Goal: Use online tool/utility: Utilize a website feature to perform a specific function

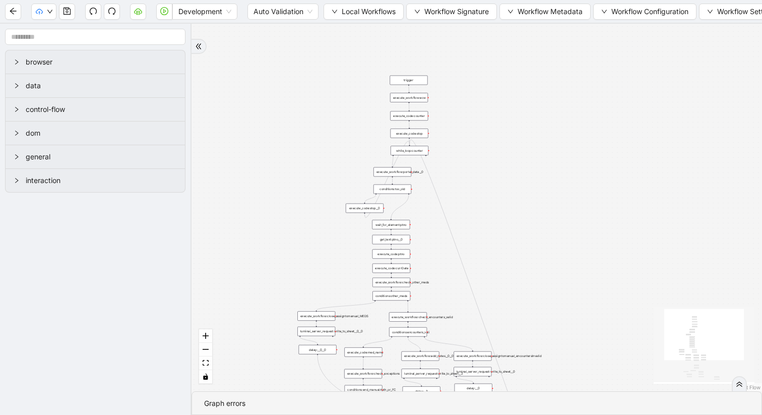
drag, startPoint x: 426, startPoint y: 45, endPoint x: 296, endPoint y: 246, distance: 239.4
click at [296, 246] on div "trigger execute_workflow:check_exceptions execute_workflow:encounters execute_w…" at bounding box center [476, 207] width 570 height 367
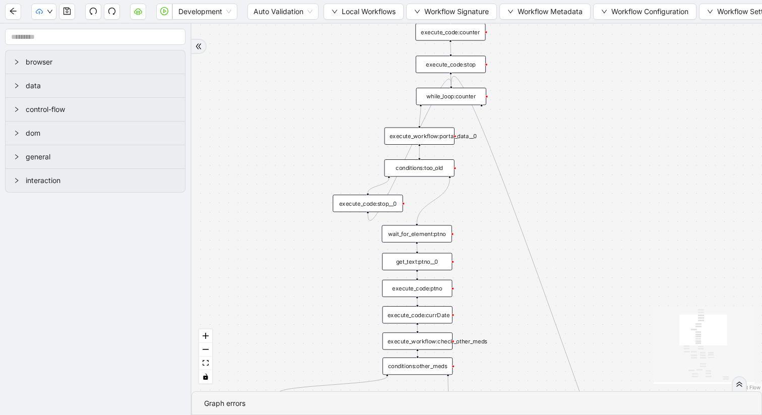
click at [451, 34] on div "execute_code:counter" at bounding box center [450, 31] width 70 height 17
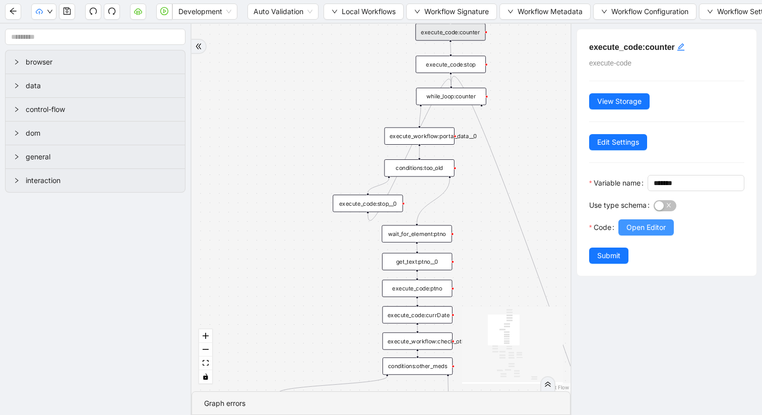
click at [644, 233] on span "Open Editor" at bounding box center [645, 227] width 39 height 11
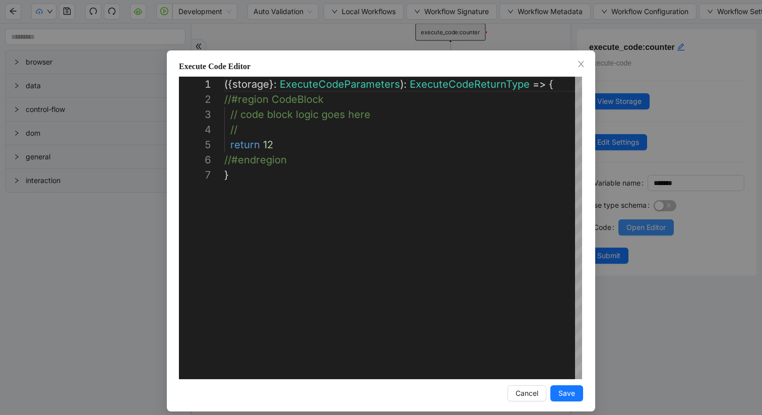
scroll to position [91, 0]
click at [318, 37] on div "**********" at bounding box center [381, 207] width 762 height 415
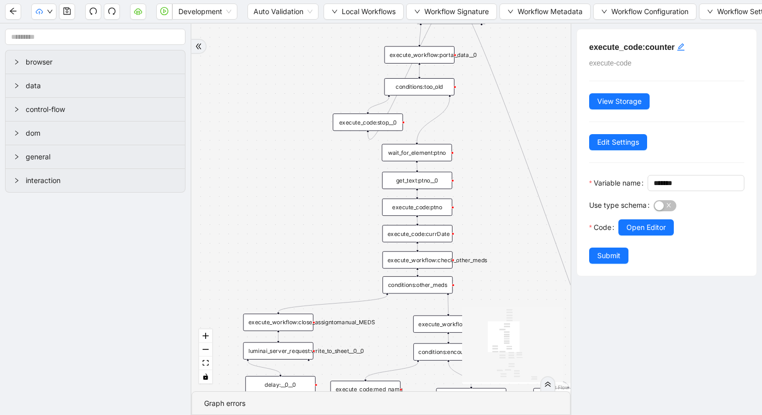
drag, startPoint x: 321, startPoint y: 161, endPoint x: 307, endPoint y: -42, distance: 203.5
click at [307, 0] on html "Development Auto Validation Local Workflows Workflow Signature Workflow Metadat…" at bounding box center [381, 207] width 762 height 415
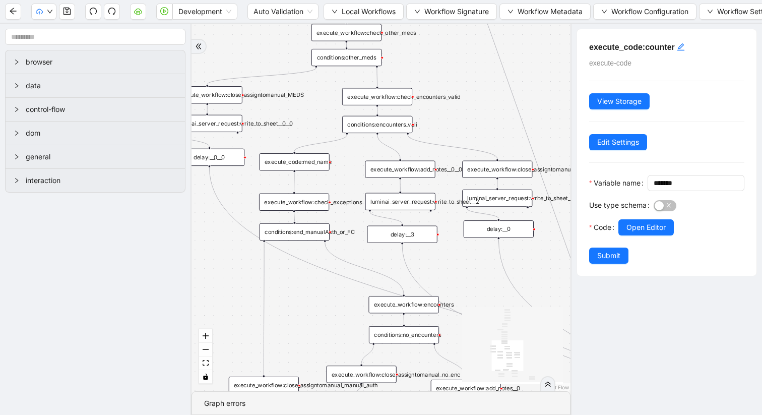
drag, startPoint x: 389, startPoint y: 185, endPoint x: 332, endPoint y: 80, distance: 119.9
click at [332, 80] on div "trigger execute_workflow:check_exceptions execute_workflow:encounters execute_w…" at bounding box center [380, 207] width 379 height 367
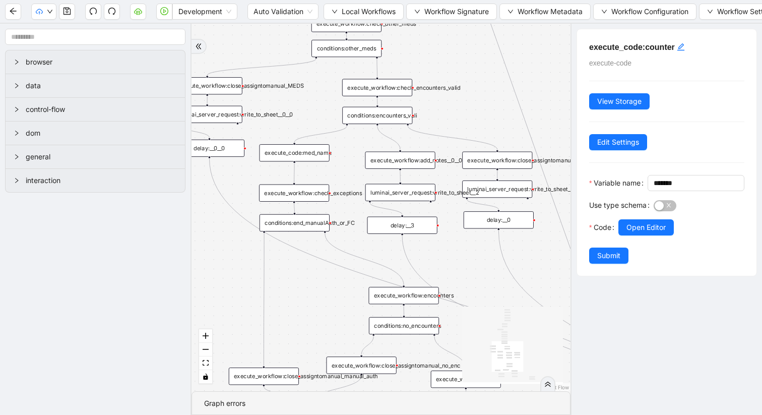
drag, startPoint x: 292, startPoint y: 270, endPoint x: 292, endPoint y: 254, distance: 15.1
click at [292, 254] on div "trigger execute_workflow:check_exceptions execute_workflow:encounters execute_w…" at bounding box center [380, 207] width 379 height 367
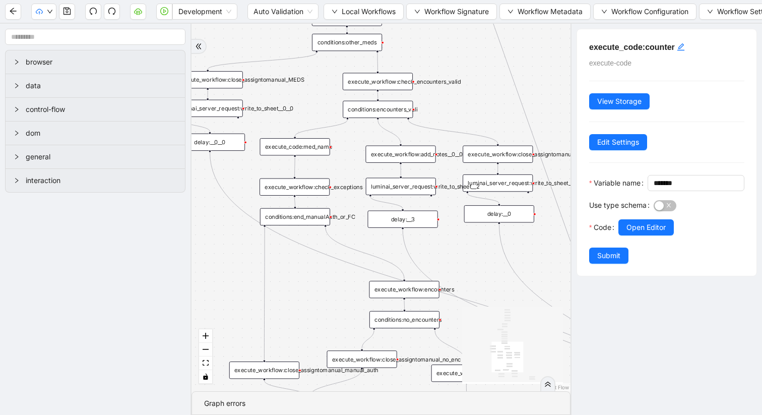
click at [300, 188] on div "execute_workflow:check_exceptions" at bounding box center [294, 186] width 70 height 17
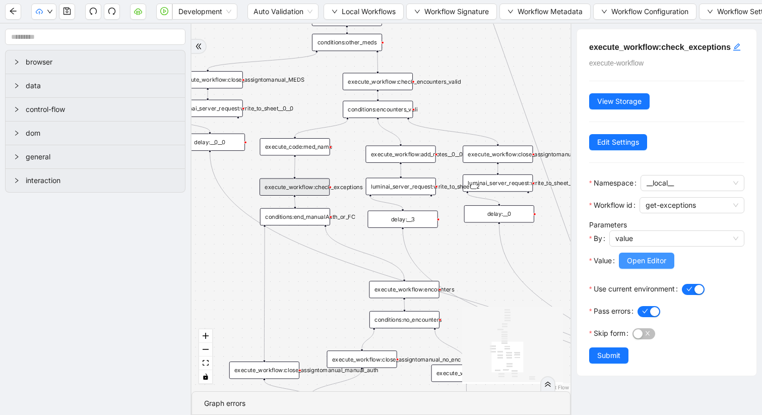
click at [648, 266] on span "Open Editor" at bounding box center [646, 260] width 39 height 11
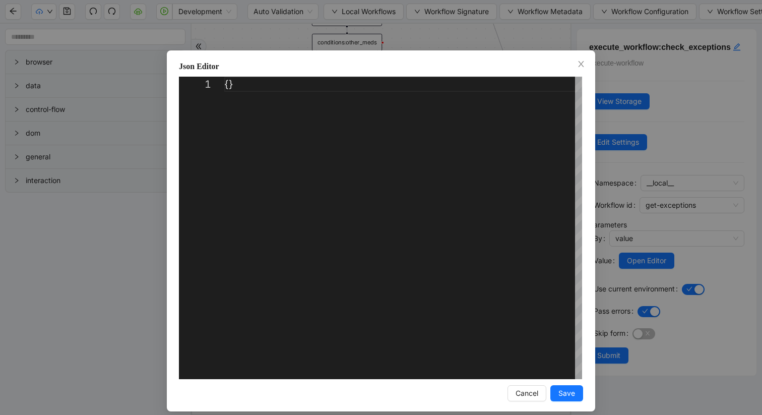
click at [386, 44] on div "Json Editor 1 {} ** Enter to Rename, ⇧Enter to Preview Cancel Save" at bounding box center [381, 207] width 762 height 415
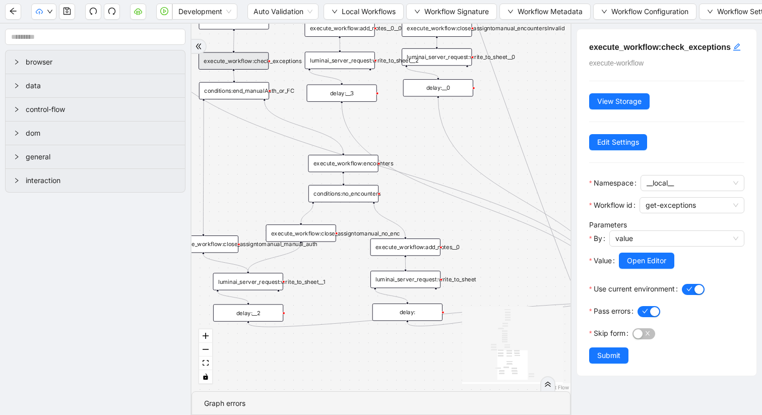
drag, startPoint x: 472, startPoint y: 249, endPoint x: 411, endPoint y: 123, distance: 139.9
click at [411, 123] on div "trigger execute_workflow:check_exceptions execute_workflow:encounters execute_w…" at bounding box center [380, 207] width 379 height 367
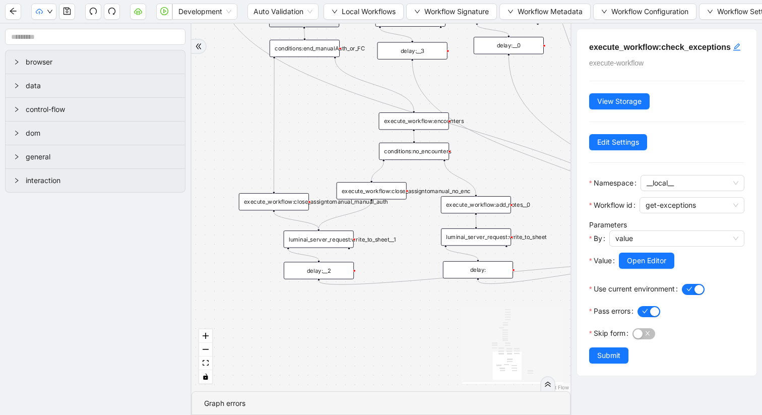
drag, startPoint x: 217, startPoint y: 178, endPoint x: 288, endPoint y: 136, distance: 82.3
click at [288, 136] on div "trigger execute_workflow:check_exceptions execute_workflow:encounters execute_w…" at bounding box center [380, 207] width 379 height 367
click at [380, 15] on span "Local Workflows" at bounding box center [369, 11] width 54 height 11
click at [366, 35] on span "Select" at bounding box center [364, 31] width 64 height 11
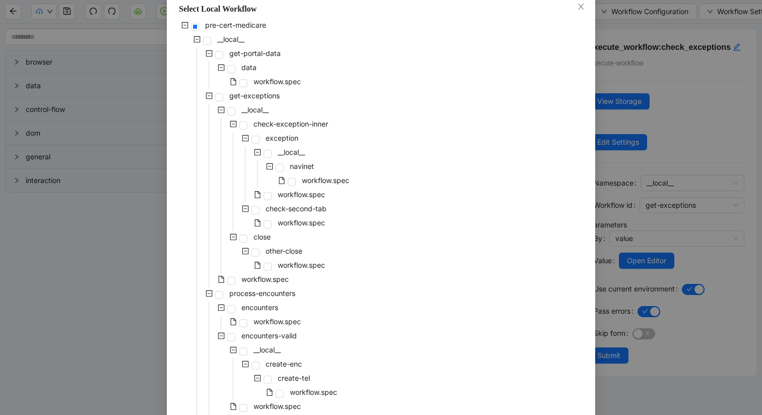
scroll to position [56, 0]
click at [289, 181] on span at bounding box center [292, 183] width 8 height 8
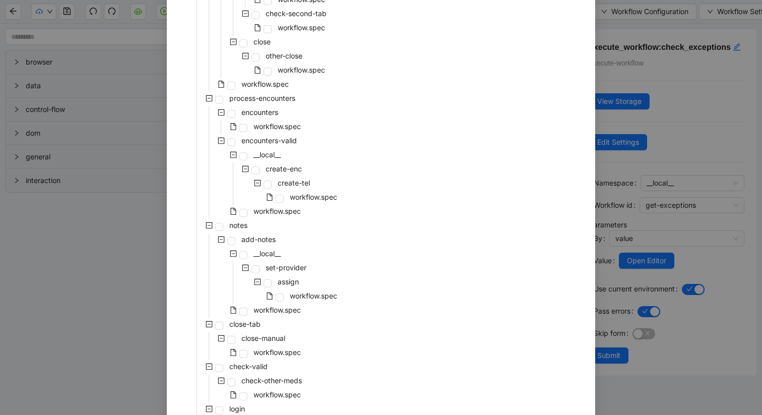
scroll to position [398, 0]
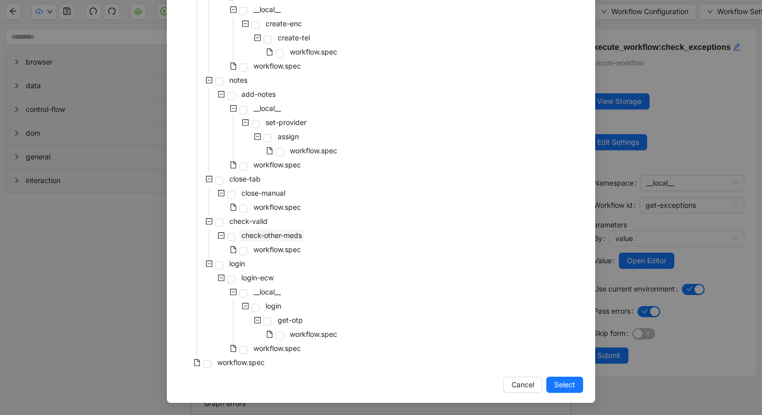
click at [268, 236] on span "check-other-meds" at bounding box center [271, 235] width 60 height 9
click at [571, 382] on span "Select" at bounding box center [564, 384] width 21 height 11
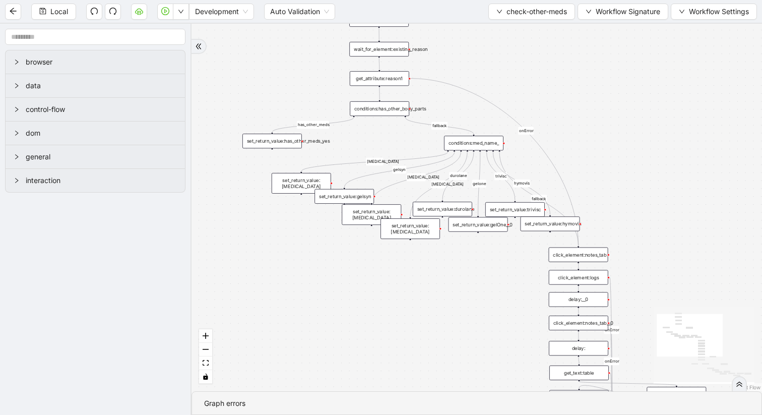
drag, startPoint x: 532, startPoint y: 210, endPoint x: 500, endPoint y: 62, distance: 151.5
click at [500, 62] on div "has_other_meds has_other_meds [MEDICAL_DATA] gelsyn [MEDICAL_DATA] [MEDICAL_DAT…" at bounding box center [476, 207] width 570 height 367
click at [539, 225] on div "set_return_value:hymovis" at bounding box center [549, 223] width 59 height 15
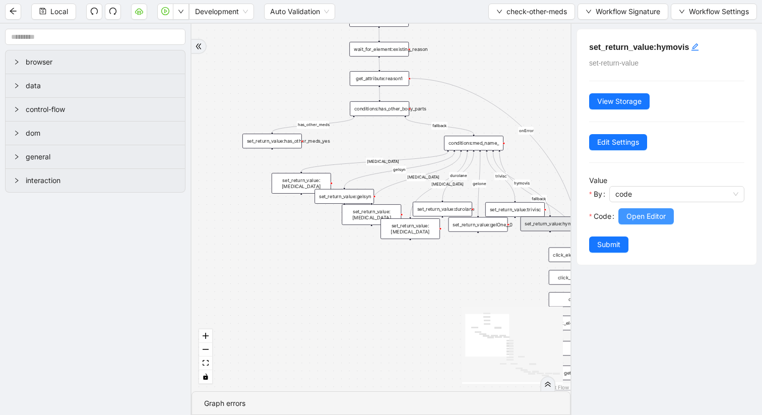
click at [631, 213] on span "Open Editor" at bounding box center [645, 216] width 39 height 11
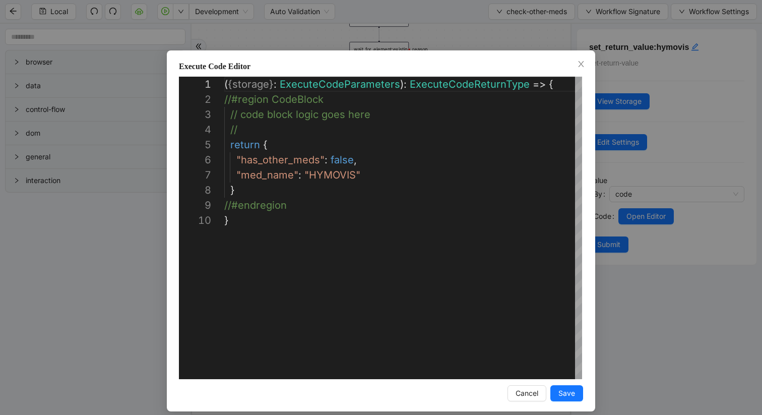
click at [310, 45] on div "**********" at bounding box center [381, 207] width 762 height 415
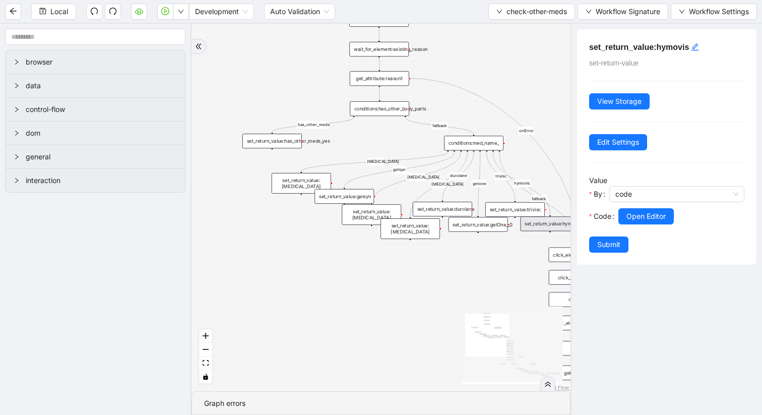
drag, startPoint x: 472, startPoint y: 336, endPoint x: 434, endPoint y: 321, distance: 40.5
click at [434, 321] on div "has_other_meds has_other_meds [MEDICAL_DATA] gelsyn [MEDICAL_DATA] [MEDICAL_DAT…" at bounding box center [380, 207] width 379 height 367
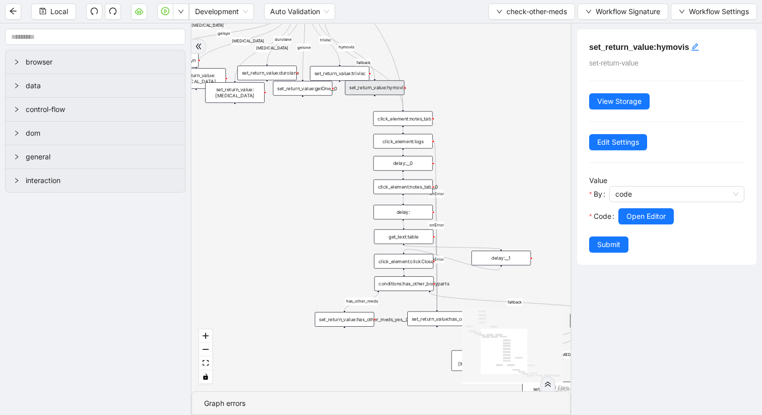
drag, startPoint x: 434, startPoint y: 321, endPoint x: 258, endPoint y: 185, distance: 221.9
click at [258, 185] on div "has_other_meds has_other_meds [MEDICAL_DATA] gelsyn [MEDICAL_DATA] [MEDICAL_DAT…" at bounding box center [380, 207] width 379 height 367
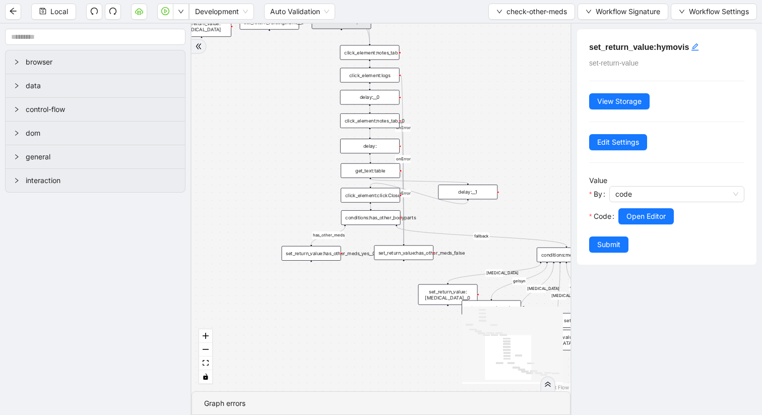
drag, startPoint x: 325, startPoint y: 189, endPoint x: 292, endPoint y: 123, distance: 73.9
click at [292, 123] on div "has_other_meds has_other_meds [MEDICAL_DATA] gelsyn [MEDICAL_DATA] [MEDICAL_DAT…" at bounding box center [380, 207] width 379 height 367
click at [373, 199] on div "click_element:clickClose" at bounding box center [370, 195] width 59 height 15
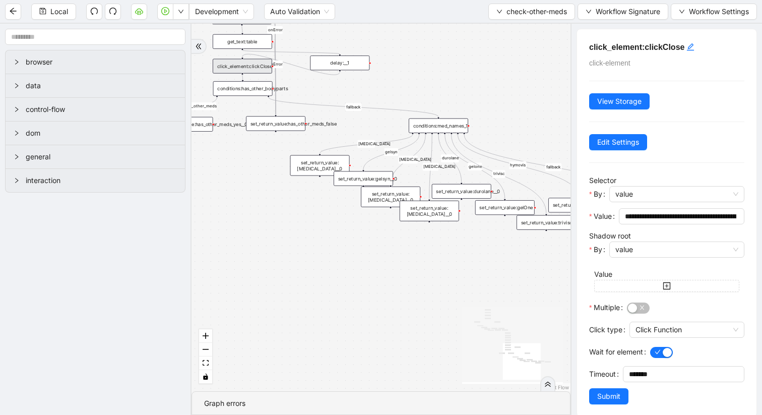
drag, startPoint x: 385, startPoint y: 305, endPoint x: 255, endPoint y: 175, distance: 184.2
click at [255, 175] on div "has_other_meds has_other_meds [MEDICAL_DATA] gelsyn [MEDICAL_DATA] [MEDICAL_DAT…" at bounding box center [380, 207] width 379 height 367
click at [432, 124] on div "conditions:med_names_1" at bounding box center [436, 124] width 59 height 15
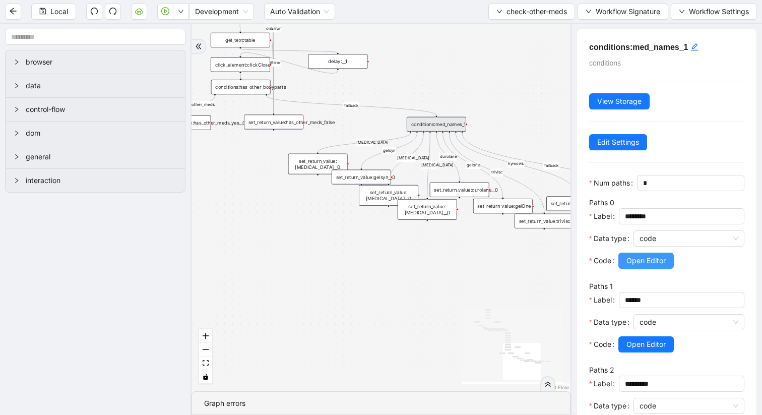
click at [635, 258] on span "Open Editor" at bounding box center [645, 260] width 39 height 11
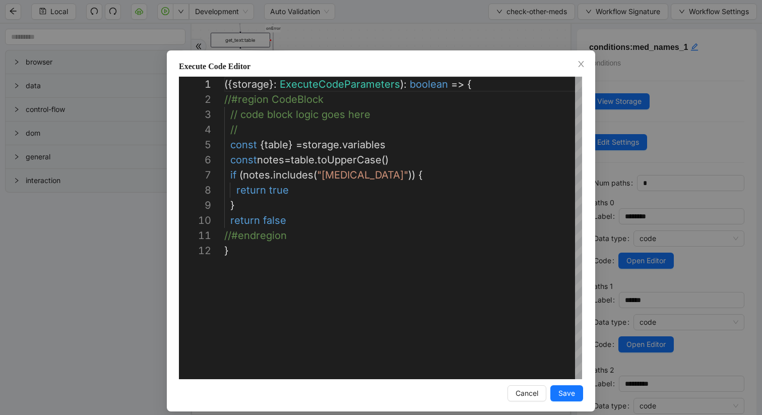
scroll to position [151, 0]
click at [363, 28] on div "**********" at bounding box center [381, 207] width 762 height 415
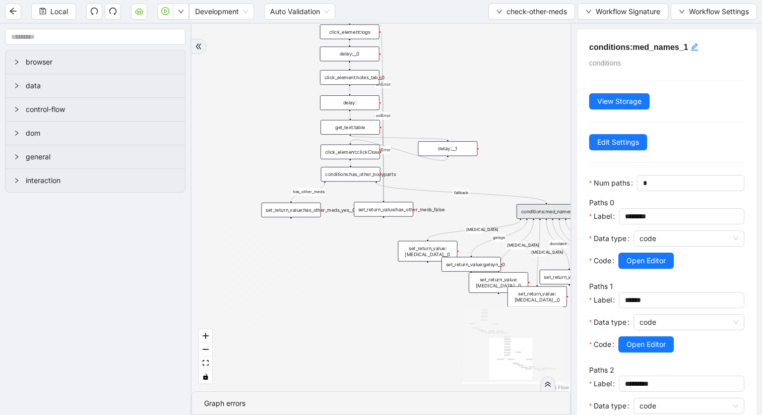
drag, startPoint x: 435, startPoint y: 249, endPoint x: 565, endPoint y: 356, distance: 168.6
click at [565, 357] on div "has_other_meds has_other_meds [MEDICAL_DATA] gelsyn [MEDICAL_DATA] [MEDICAL_DAT…" at bounding box center [380, 207] width 379 height 367
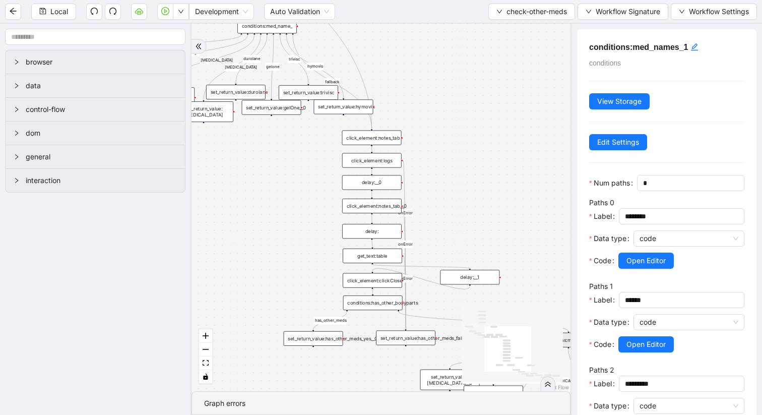
drag, startPoint x: 481, startPoint y: 140, endPoint x: 503, endPoint y: 268, distance: 130.5
click at [503, 268] on div "has_other_meds has_other_meds [MEDICAL_DATA] gelsyn [MEDICAL_DATA] [MEDICAL_DAT…" at bounding box center [380, 207] width 379 height 367
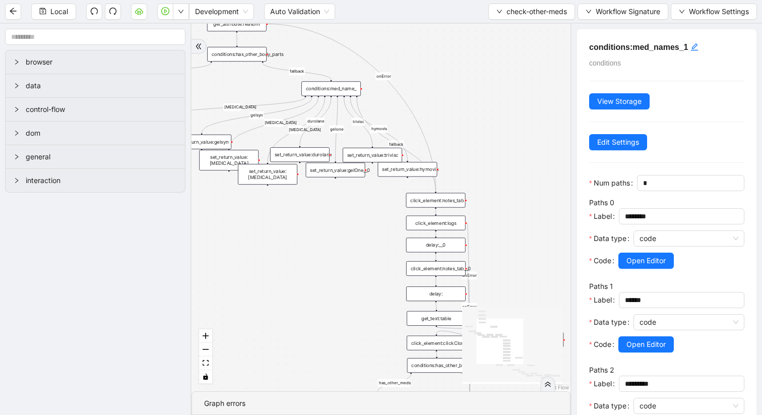
drag, startPoint x: 435, startPoint y: 159, endPoint x: 499, endPoint y: 221, distance: 89.4
click at [499, 221] on div "has_other_meds has_other_meds [MEDICAL_DATA] gelsyn [MEDICAL_DATA] [MEDICAL_DAT…" at bounding box center [380, 207] width 379 height 367
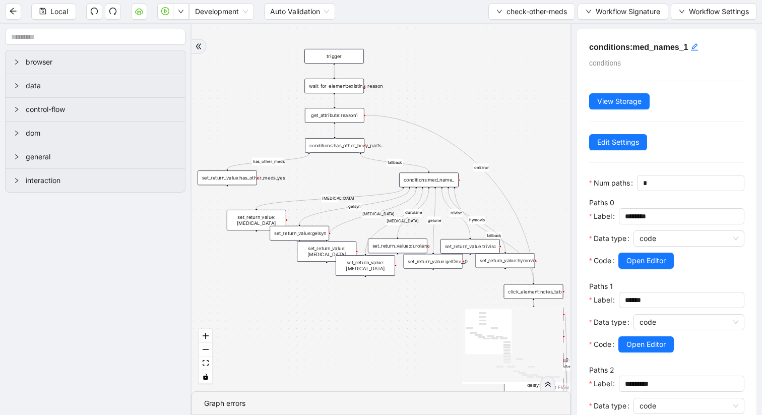
drag, startPoint x: 443, startPoint y: 128, endPoint x: 543, endPoint y: 224, distance: 137.5
click at [543, 224] on div "has_other_meds has_other_meds [MEDICAL_DATA] gelsyn [MEDICAL_DATA] [MEDICAL_DAT…" at bounding box center [380, 207] width 379 height 367
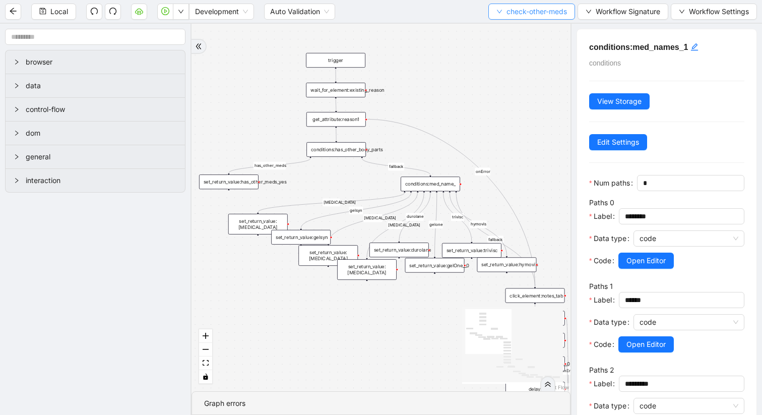
click at [496, 14] on icon "down" at bounding box center [499, 12] width 6 height 6
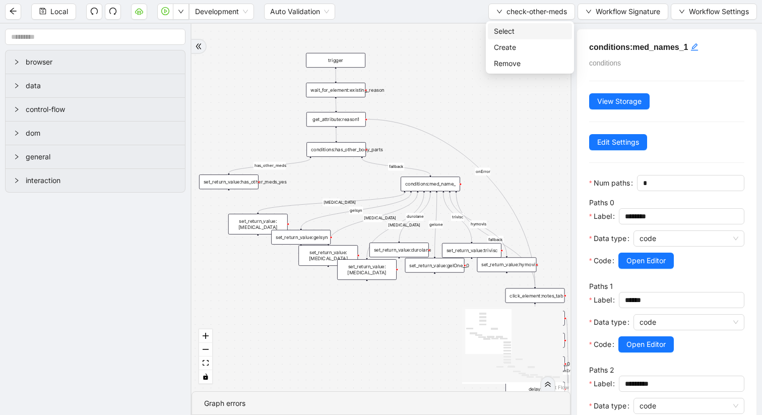
click at [495, 26] on span "Select" at bounding box center [530, 31] width 72 height 11
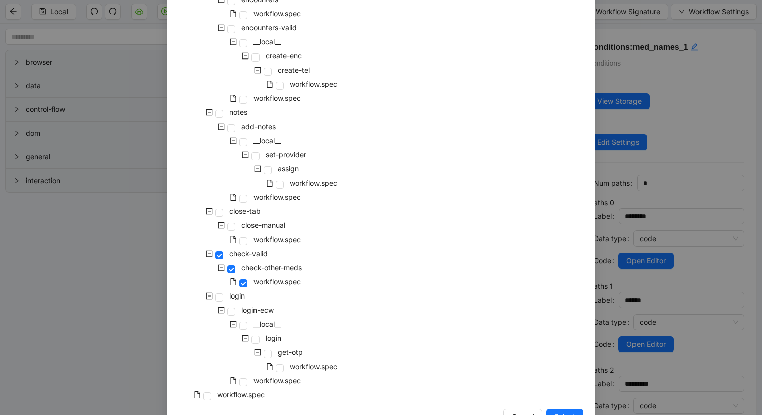
scroll to position [377, 0]
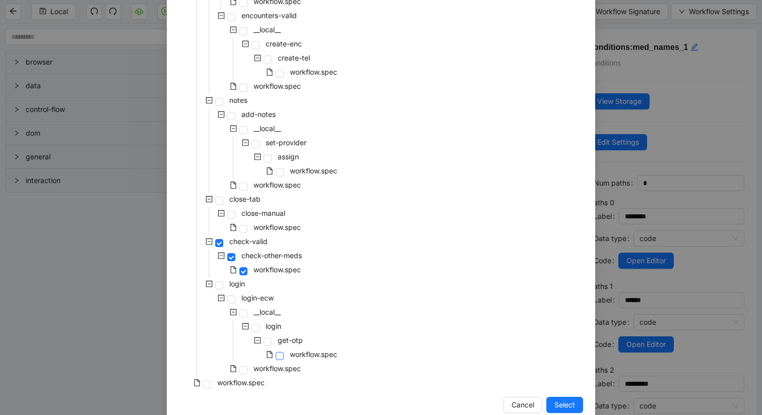
click at [281, 357] on span at bounding box center [280, 356] width 8 height 8
click at [566, 399] on span "Select" at bounding box center [564, 404] width 21 height 11
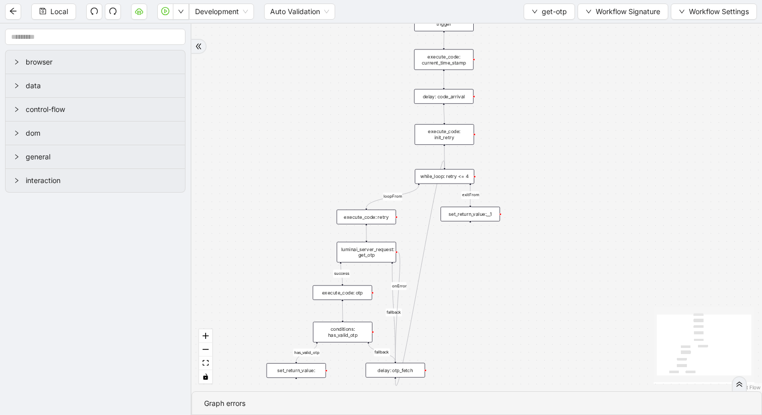
drag, startPoint x: 479, startPoint y: 269, endPoint x: 517, endPoint y: 365, distance: 103.1
click at [517, 365] on div "success fallback fallback has_valid_otp loopFrom exitFrom onError trigger lumin…" at bounding box center [476, 207] width 570 height 367
click at [344, 293] on div "execute_code: otp" at bounding box center [341, 292] width 59 height 15
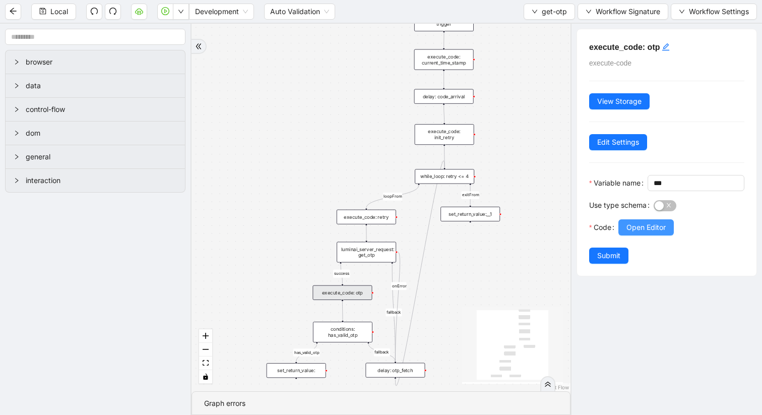
click at [632, 233] on span "Open Editor" at bounding box center [645, 227] width 39 height 11
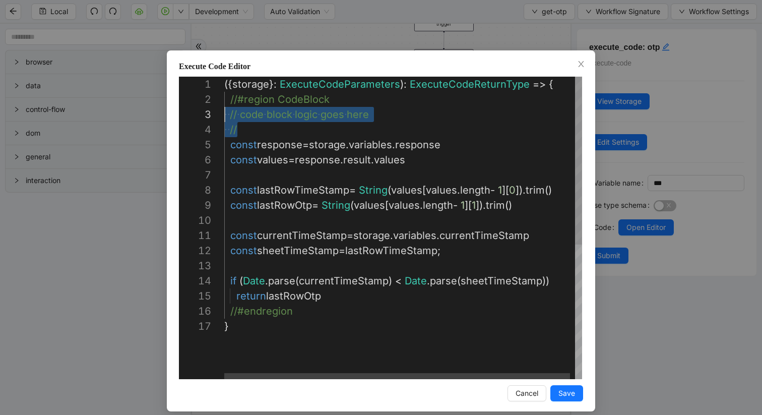
scroll to position [15, 0]
drag, startPoint x: 248, startPoint y: 133, endPoint x: 179, endPoint y: 103, distance: 75.6
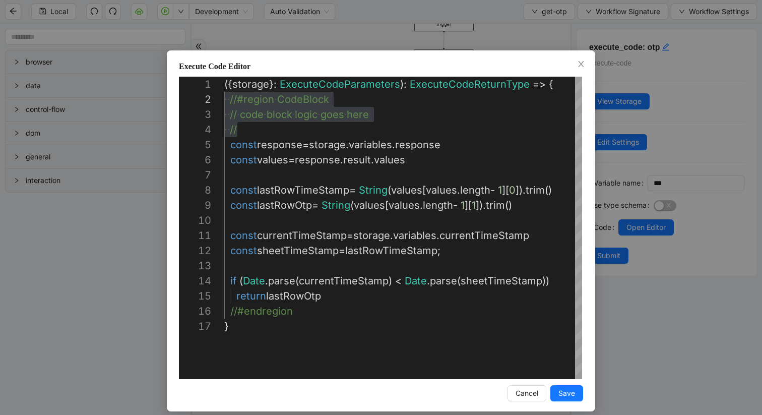
click at [264, 28] on div "Execute Code Editor 1 2 3 4 5 6 7 8 9 10 11 12 13 14 15 16 17 ({ storage }: Exe…" at bounding box center [381, 207] width 762 height 415
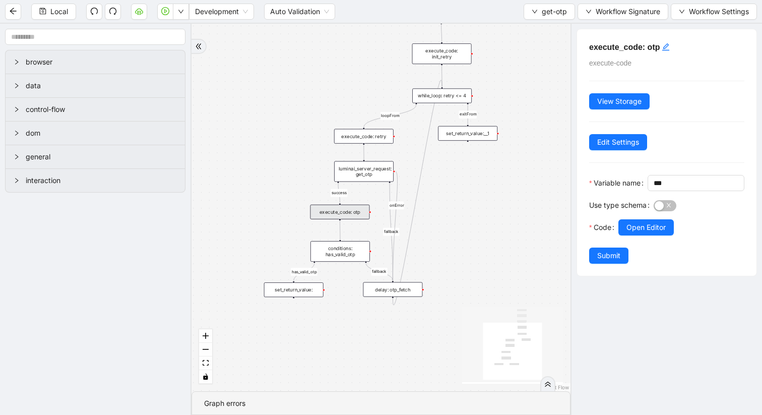
drag, startPoint x: 289, startPoint y: 162, endPoint x: 286, endPoint y: 82, distance: 80.7
click at [286, 82] on div "success fallback fallback has_valid_otp loopFrom exitFrom onError trigger lumin…" at bounding box center [380, 207] width 379 height 367
click at [438, 59] on div "execute_code: init_retry" at bounding box center [441, 53] width 59 height 21
click at [639, 233] on span "Open Editor" at bounding box center [645, 227] width 39 height 11
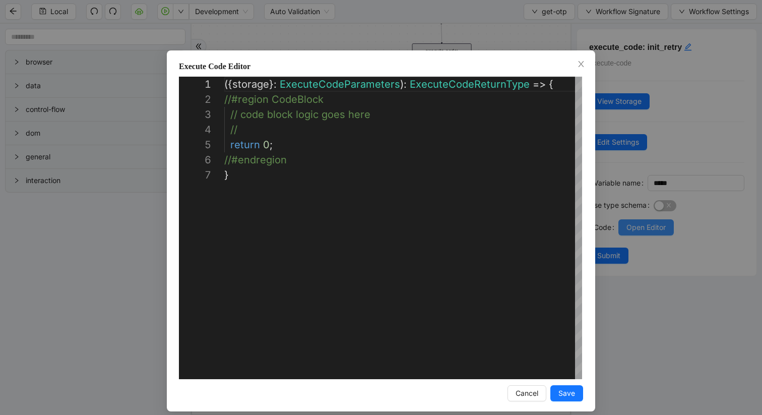
scroll to position [91, 0]
click at [356, 26] on div "**********" at bounding box center [381, 207] width 762 height 415
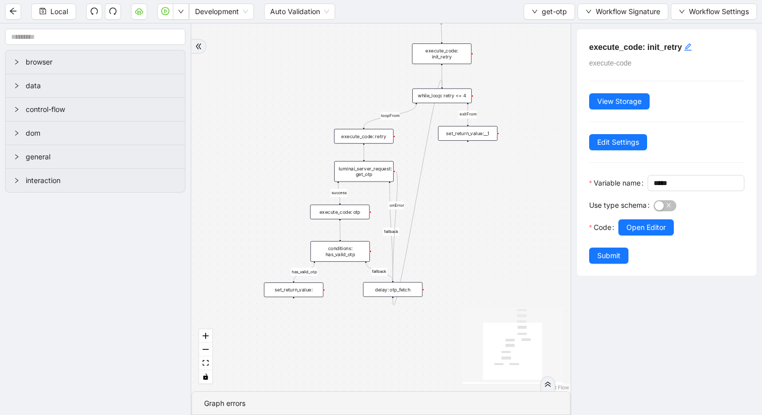
click at [449, 97] on div "while_loop: retry <= 4" at bounding box center [441, 95] width 59 height 15
